Goal: Information Seeking & Learning: Learn about a topic

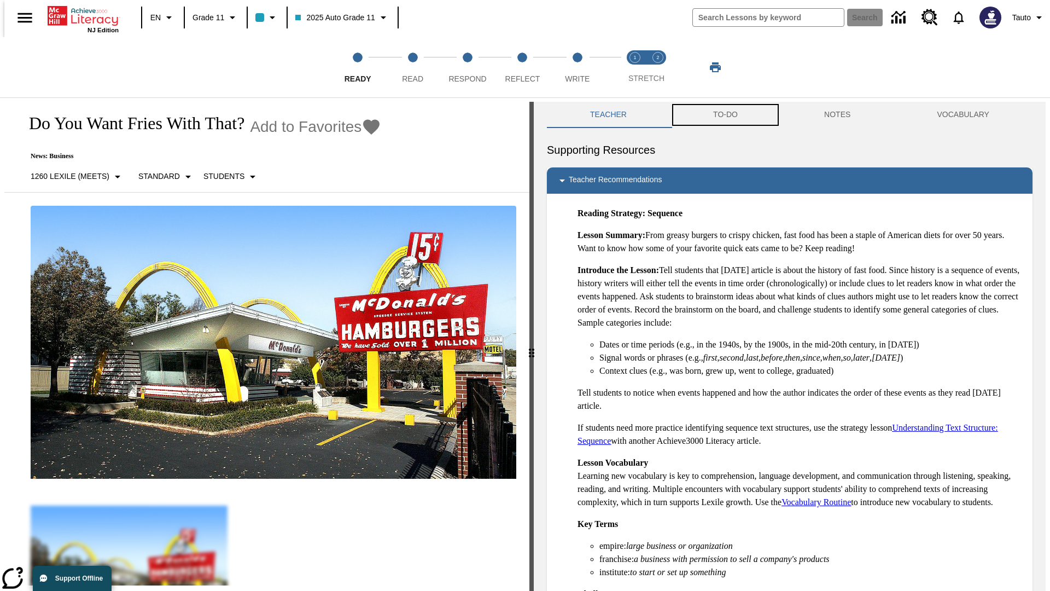
click at [725, 115] on button "TO-DO" at bounding box center [725, 115] width 111 height 26
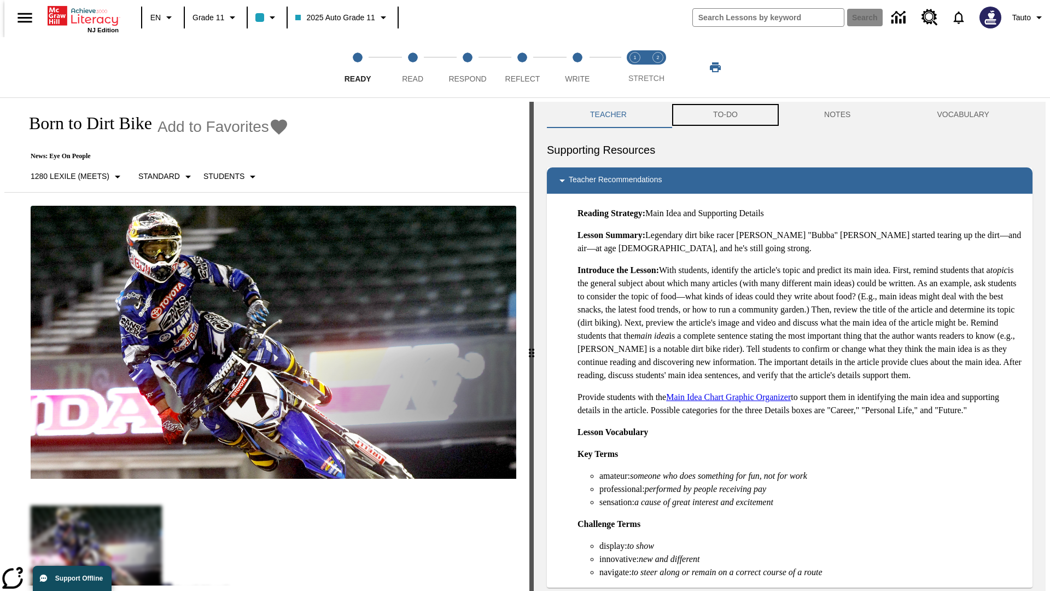
click at [725, 115] on button "TO-DO" at bounding box center [725, 115] width 111 height 26
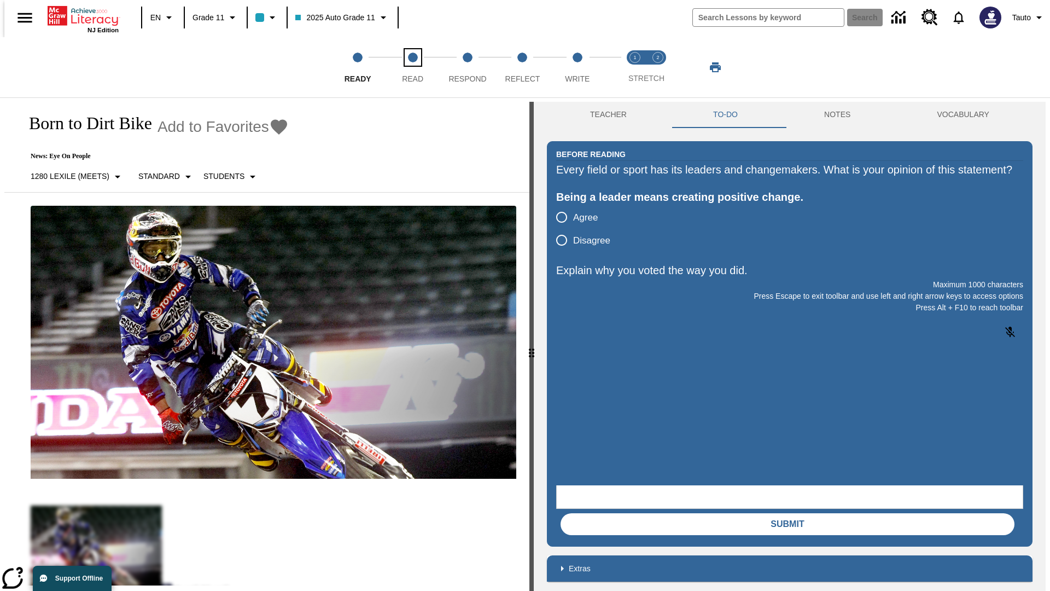
click at [412, 67] on span "Read" at bounding box center [412, 75] width 21 height 20
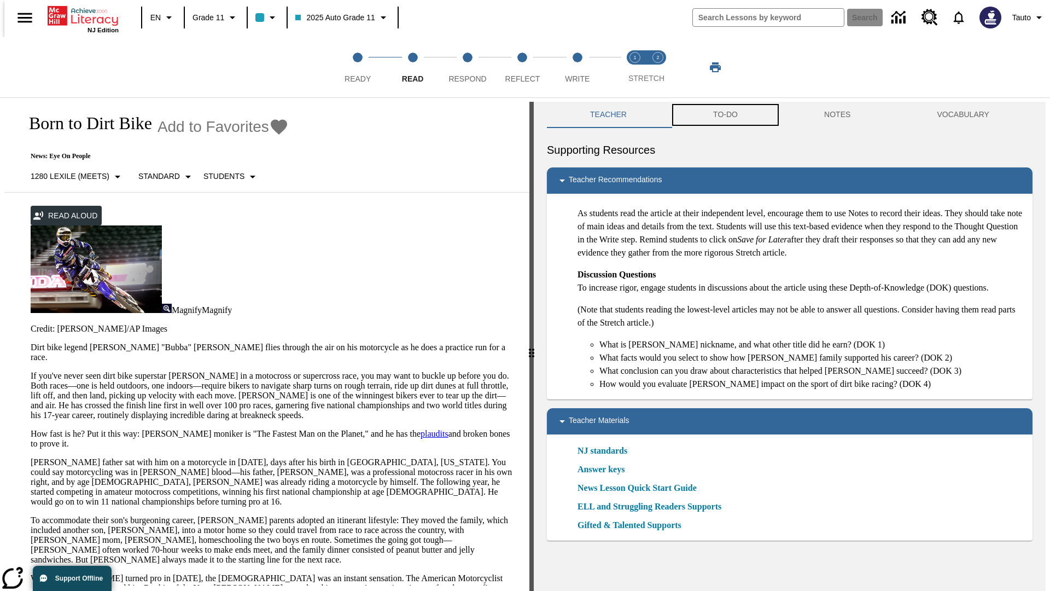
scroll to position [1, 0]
click at [725, 115] on button "TO-DO" at bounding box center [725, 114] width 111 height 26
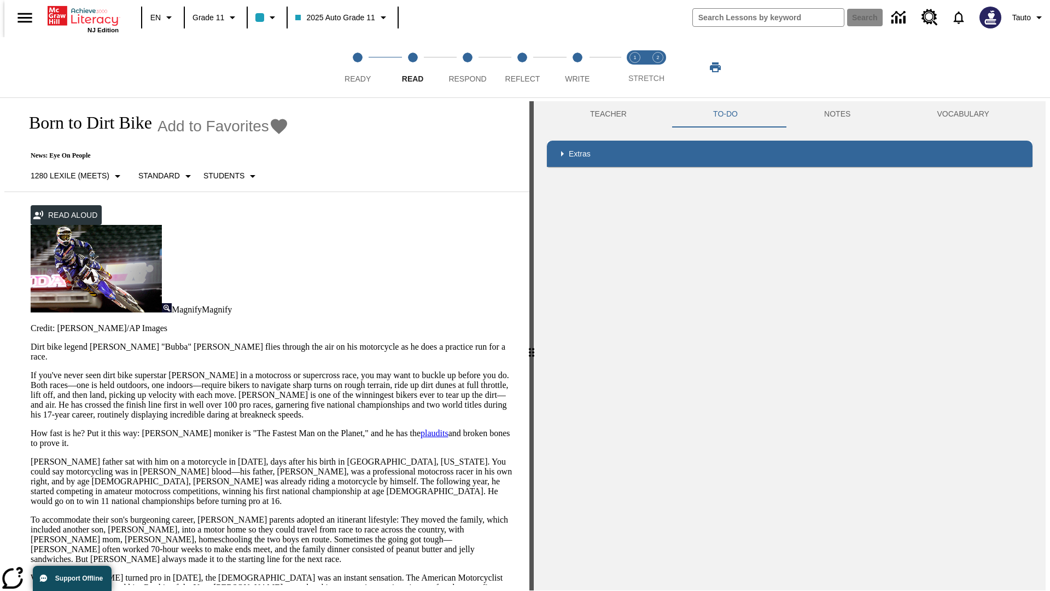
click at [31, 370] on p "If you've never seen dirt bike superstar [PERSON_NAME] in a motocross or superc…" at bounding box center [274, 394] width 486 height 49
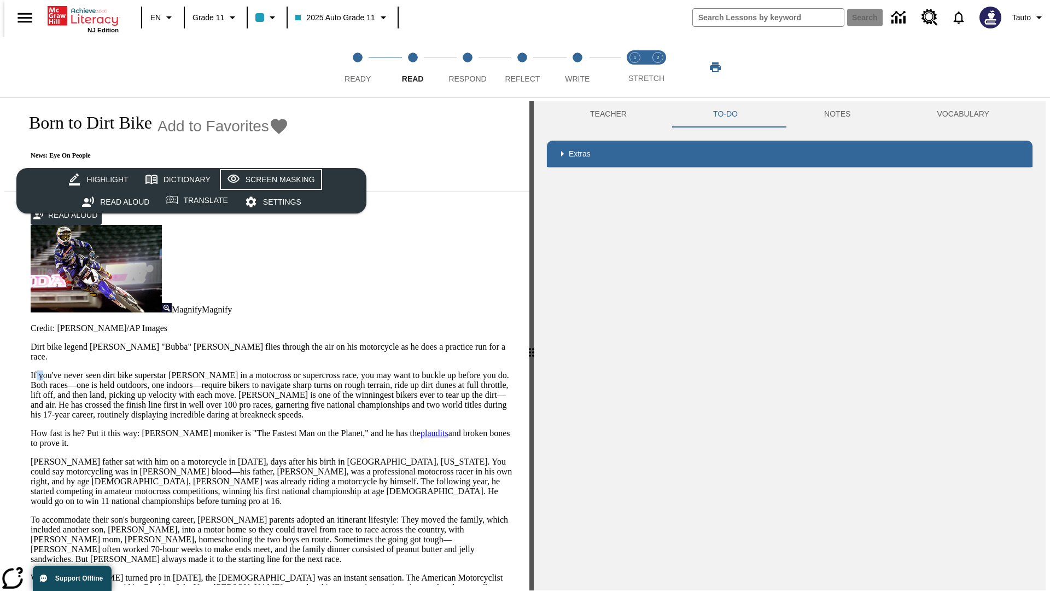
click at [269, 179] on div "Screen Masking" at bounding box center [280, 180] width 69 height 14
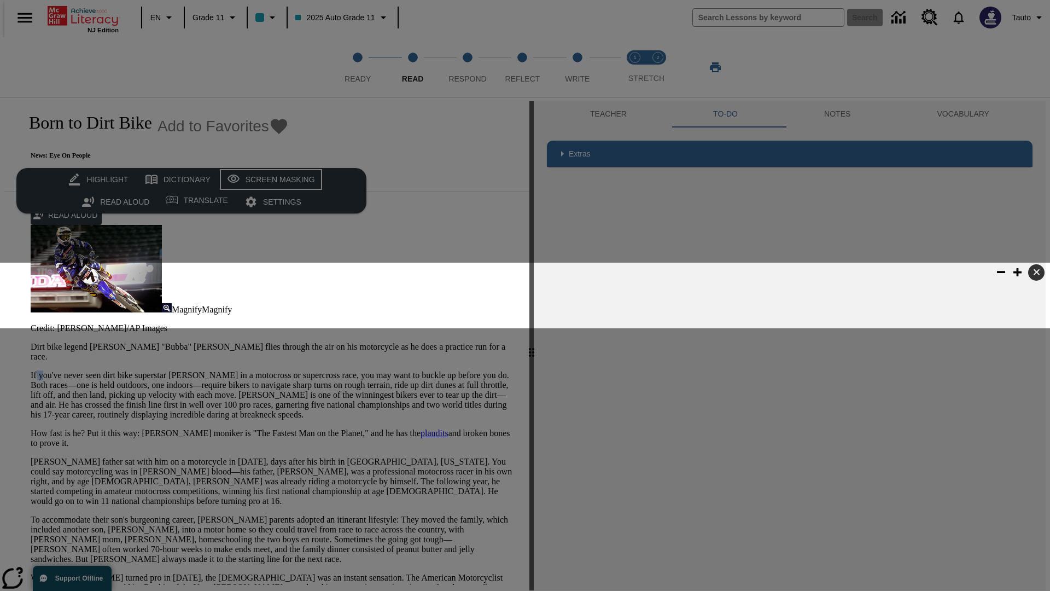
click at [269, 179] on div "Screen Masking" at bounding box center [280, 180] width 69 height 14
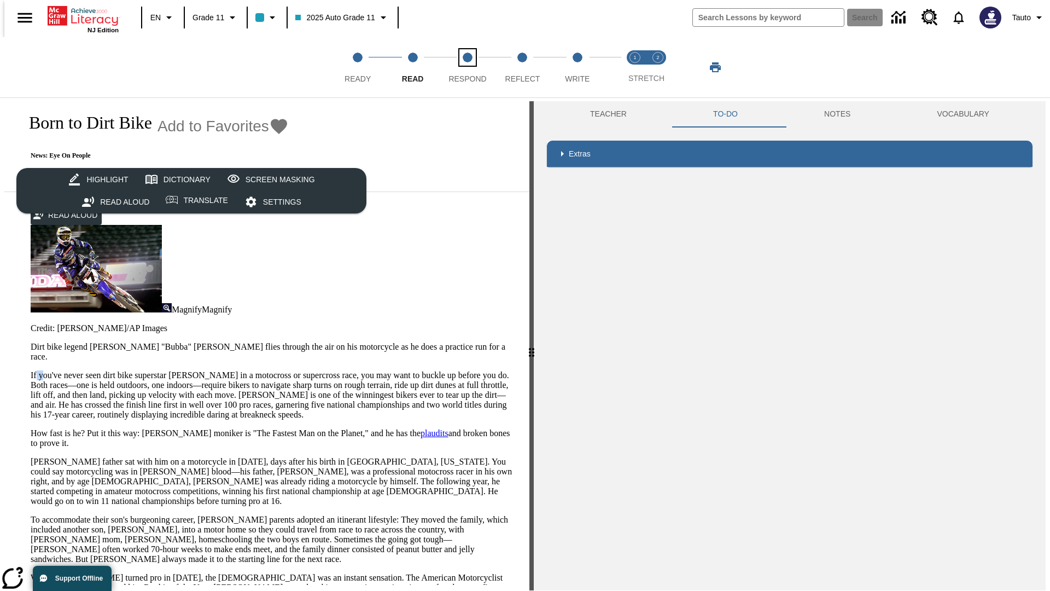
click at [468, 67] on span "Respond" at bounding box center [467, 75] width 38 height 20
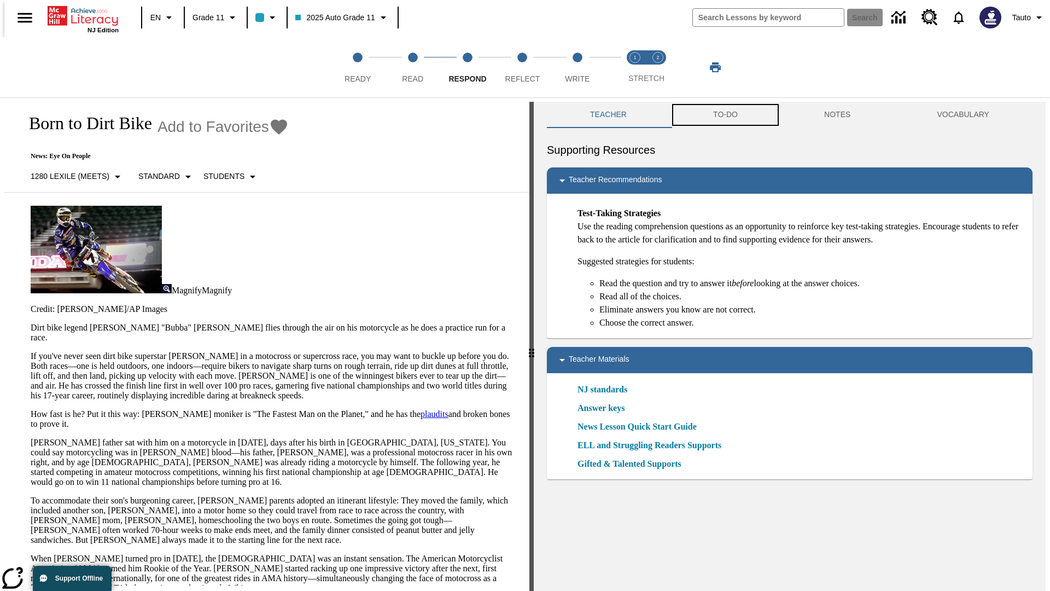
scroll to position [1, 0]
click at [725, 115] on button "TO-DO" at bounding box center [725, 114] width 111 height 26
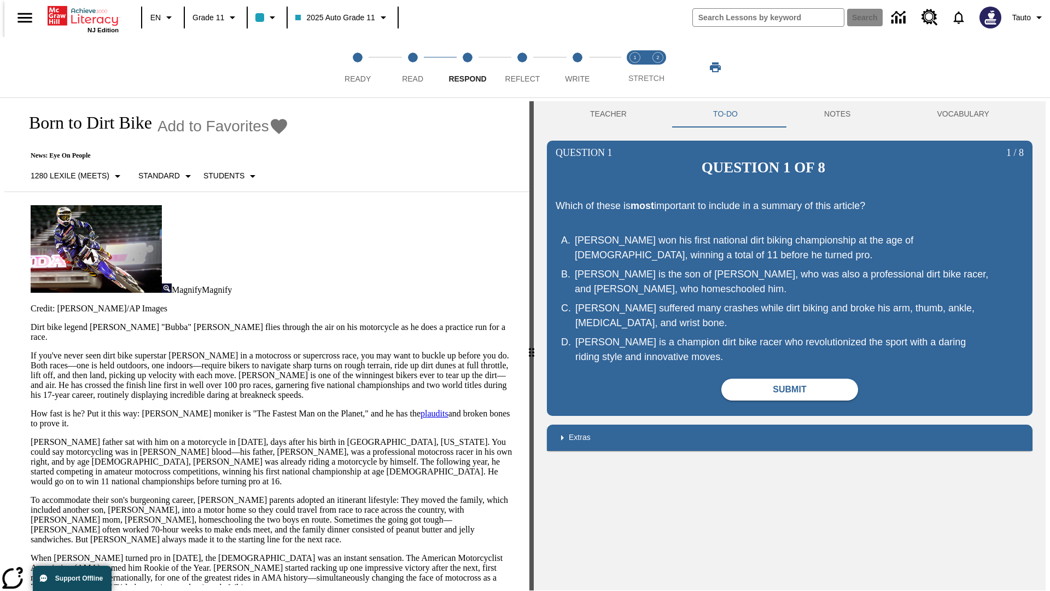
click at [31, 351] on p "If you've never seen dirt bike superstar [PERSON_NAME] in a motocross or superc…" at bounding box center [274, 375] width 486 height 49
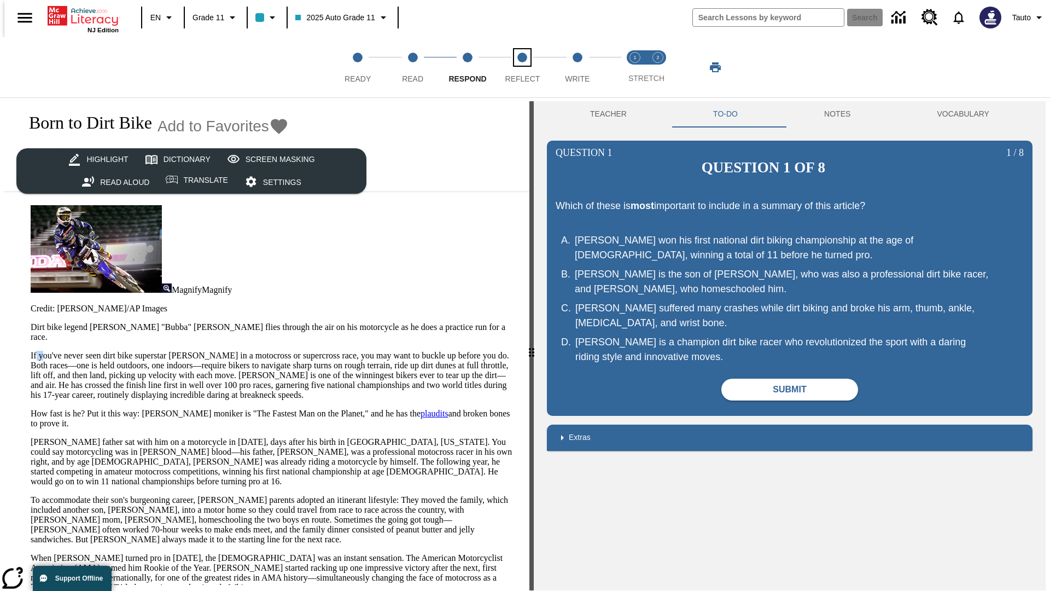
click at [522, 67] on span "Reflect" at bounding box center [522, 75] width 35 height 20
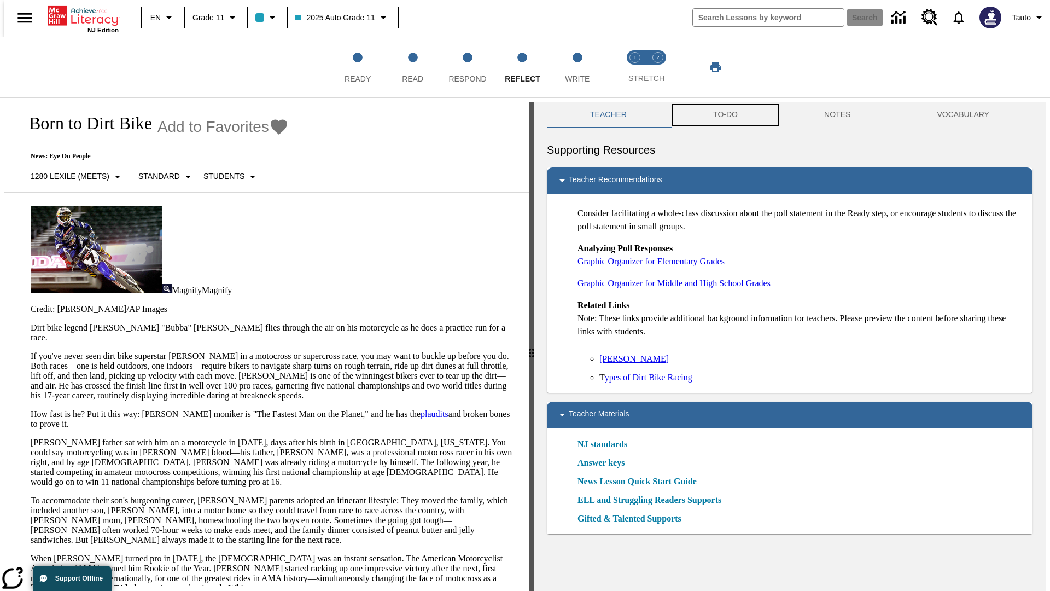
scroll to position [1, 0]
click at [725, 115] on button "TO-DO" at bounding box center [725, 114] width 111 height 26
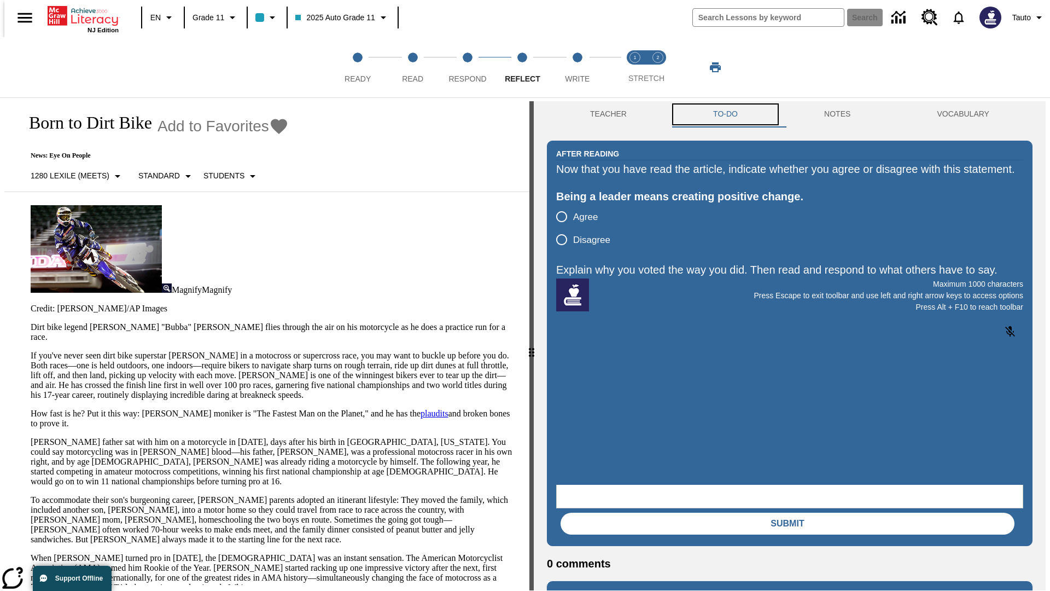
scroll to position [0, 0]
click at [31, 351] on p "If you've never seen dirt bike superstar James Stewart Jr. in a motocross or su…" at bounding box center [274, 375] width 486 height 49
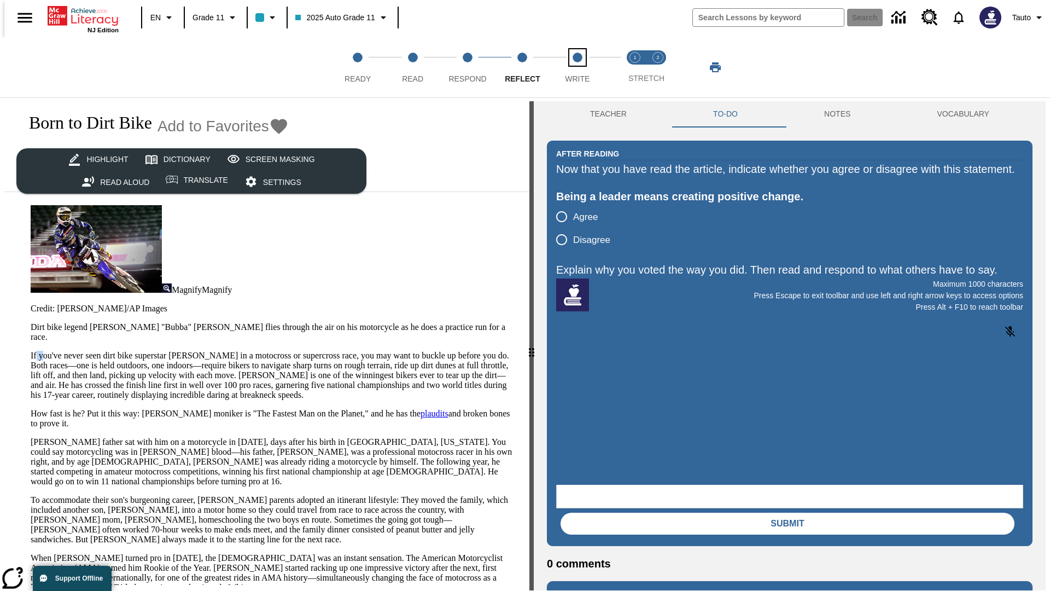
click at [577, 67] on span "Write" at bounding box center [577, 75] width 25 height 20
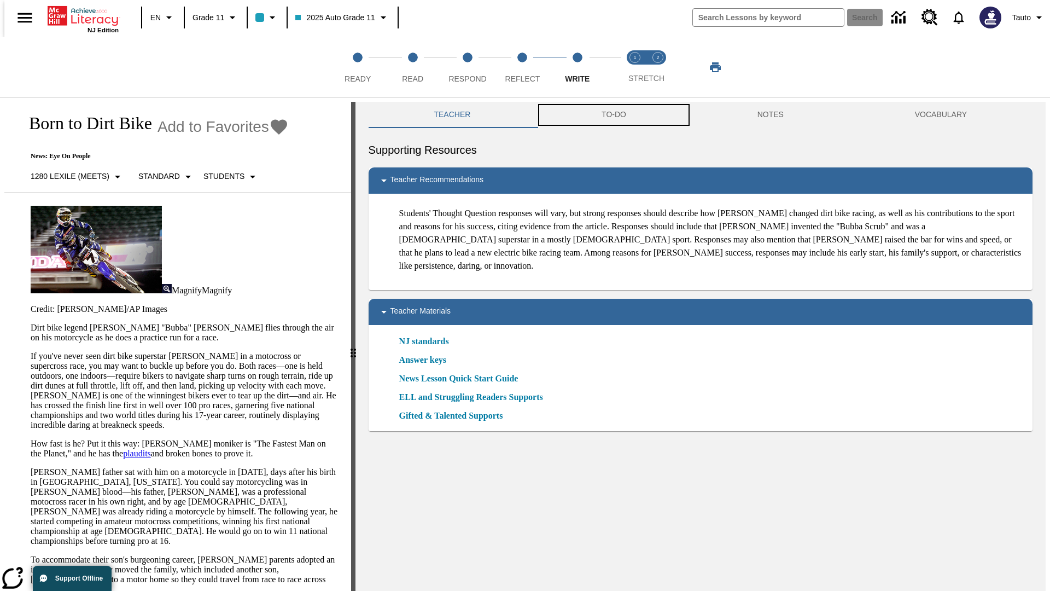
scroll to position [1, 0]
click at [613, 115] on button "TO-DO" at bounding box center [614, 114] width 156 height 26
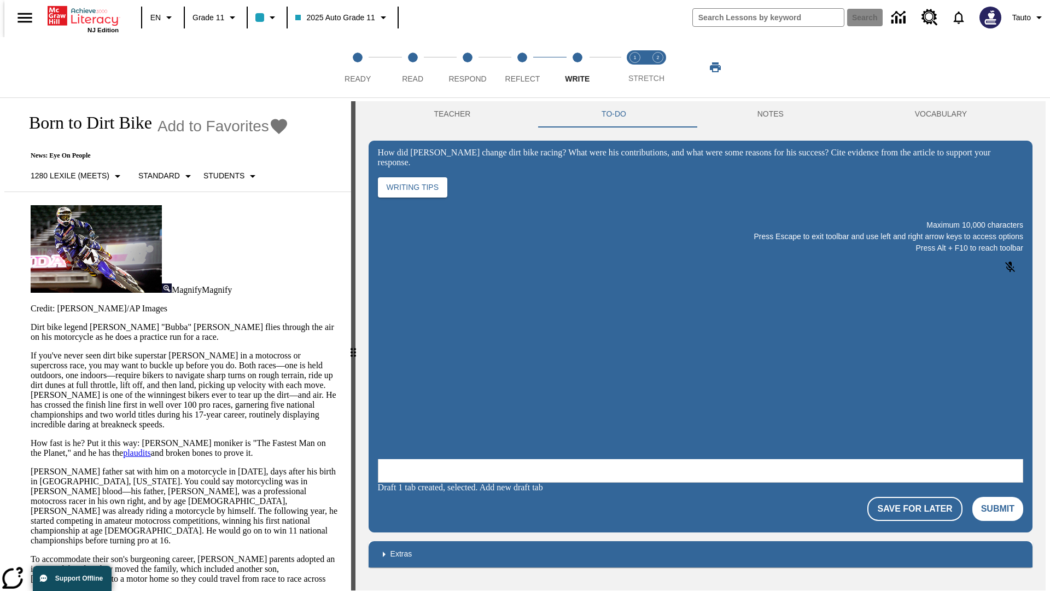
scroll to position [0, 0]
click at [31, 351] on p "If you've never seen dirt bike superstar James Stewart Jr. in a motocross or su…" at bounding box center [184, 390] width 307 height 79
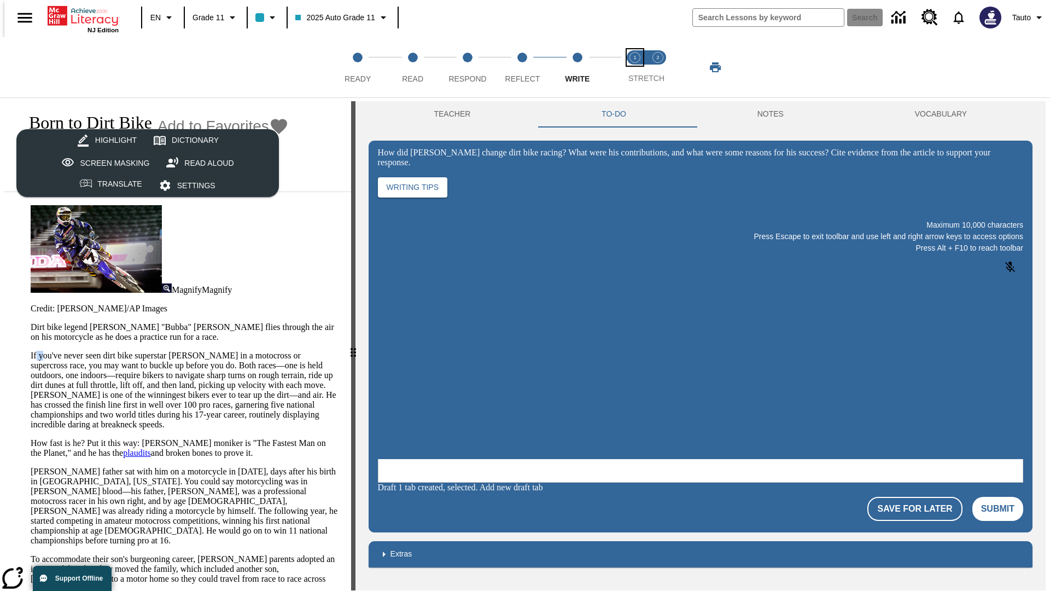
click at [635, 67] on span "Stretch Read step 1 of 2" at bounding box center [635, 75] width 14 height 20
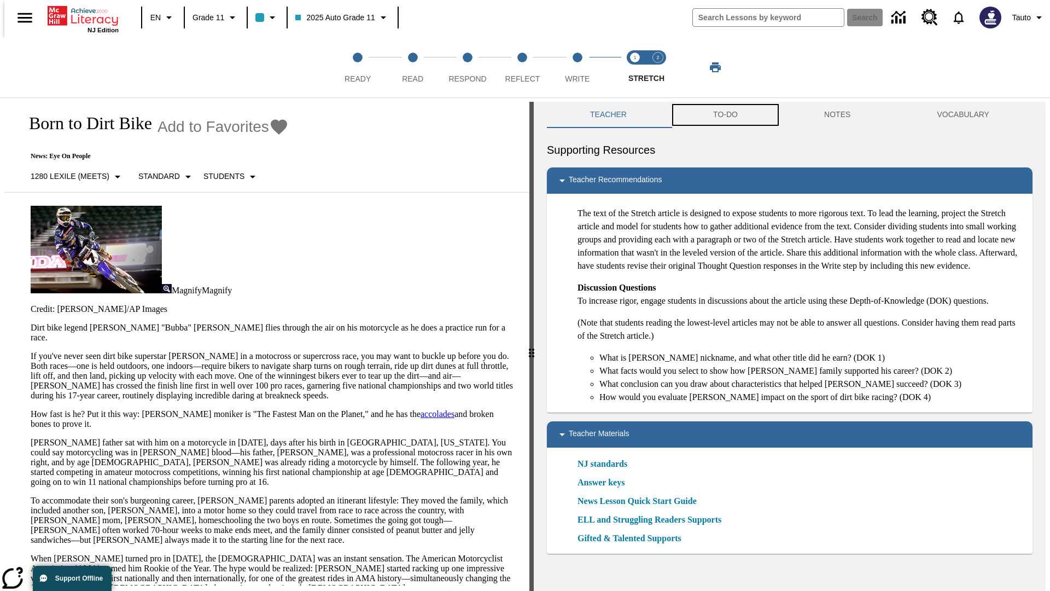
scroll to position [1, 0]
click at [725, 115] on button "TO-DO" at bounding box center [725, 114] width 111 height 26
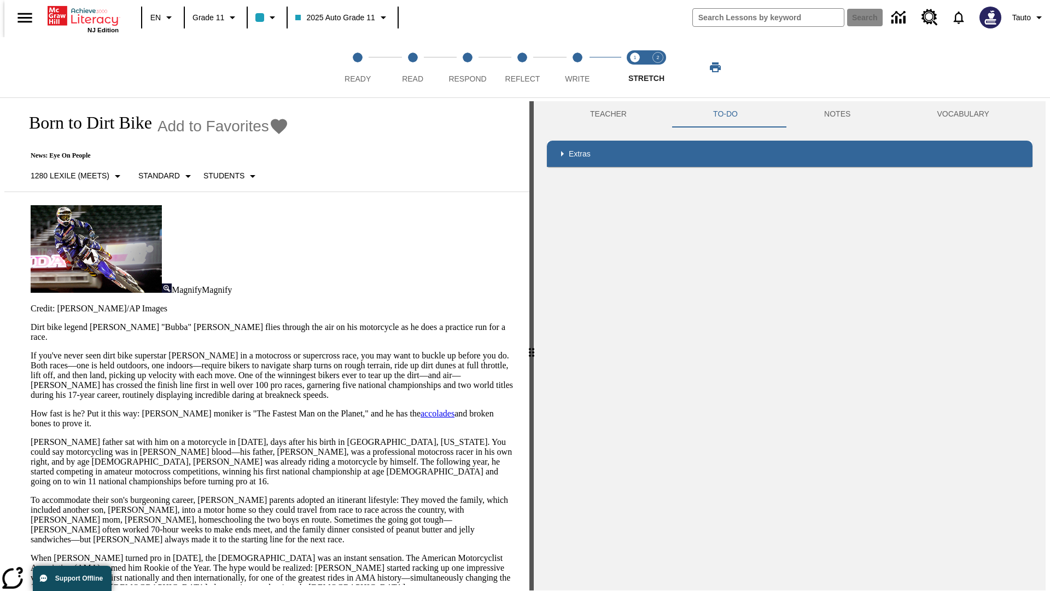
click at [31, 351] on p "If you've never seen dirt bike superstar James Stewart Jr. in a motocross or su…" at bounding box center [274, 375] width 486 height 49
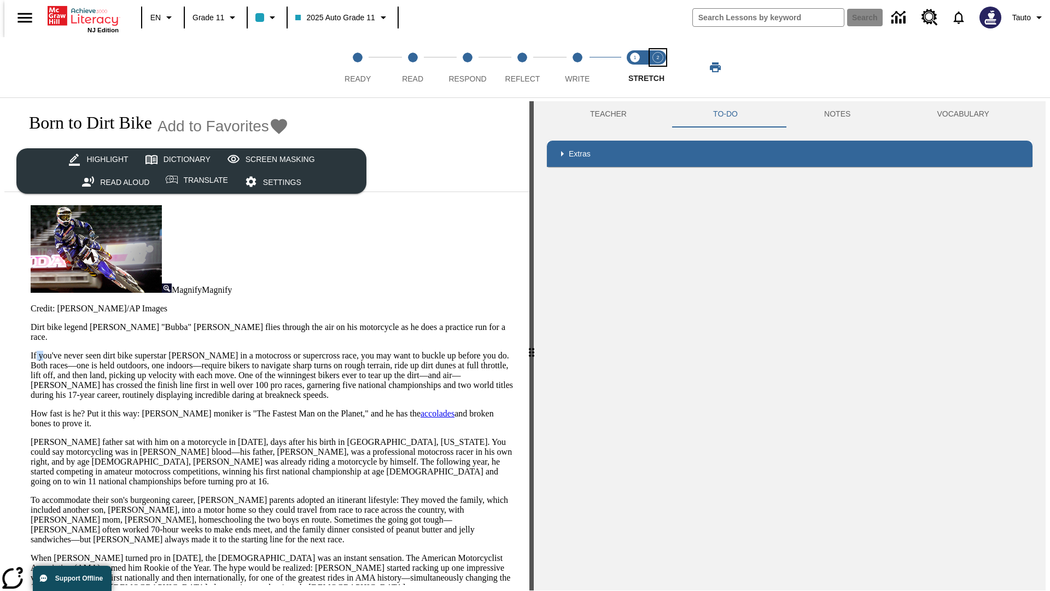
click at [658, 67] on span "Stretch Respond step 2 of 2" at bounding box center [658, 75] width 14 height 20
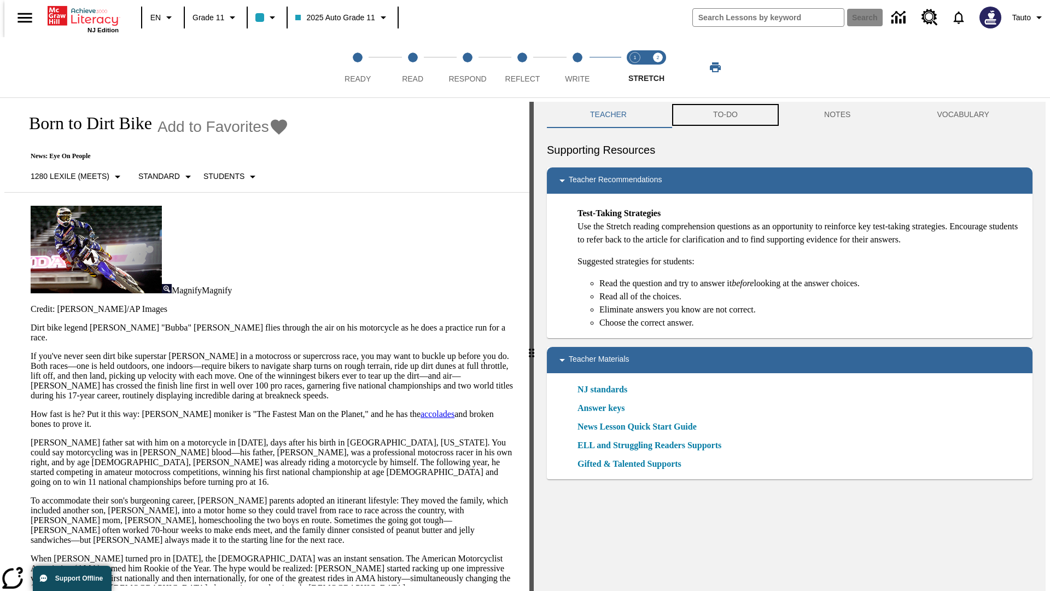
scroll to position [1, 0]
click at [725, 115] on button "TO-DO" at bounding box center [725, 114] width 111 height 26
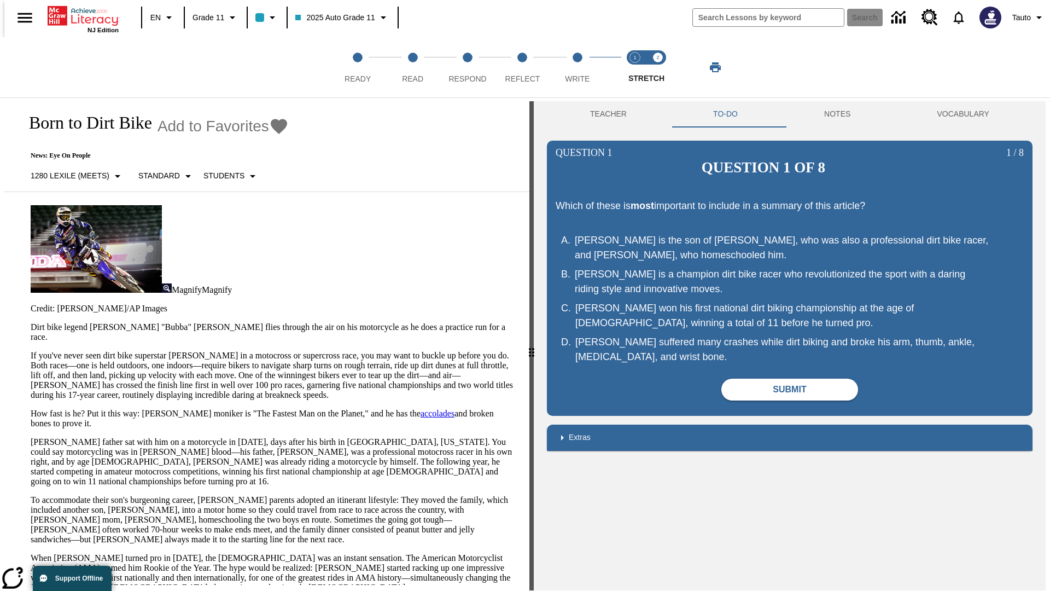
click at [31, 351] on p "If you've never seen dirt bike superstar James Stewart Jr. in a motocross or su…" at bounding box center [274, 375] width 486 height 49
